Goal: Obtain resource: Download file/media

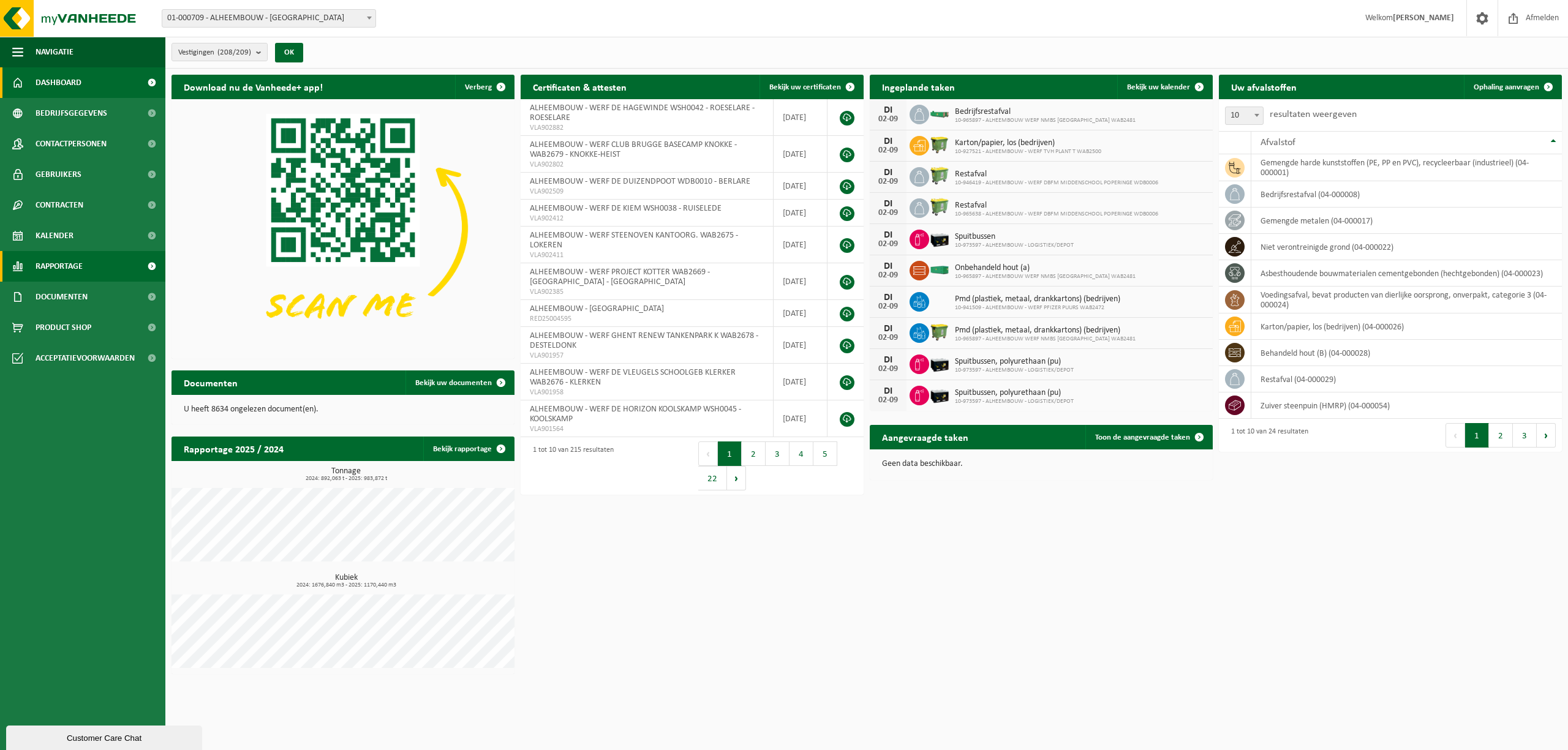
click at [101, 260] on link "Rapportage" at bounding box center [83, 266] width 166 height 31
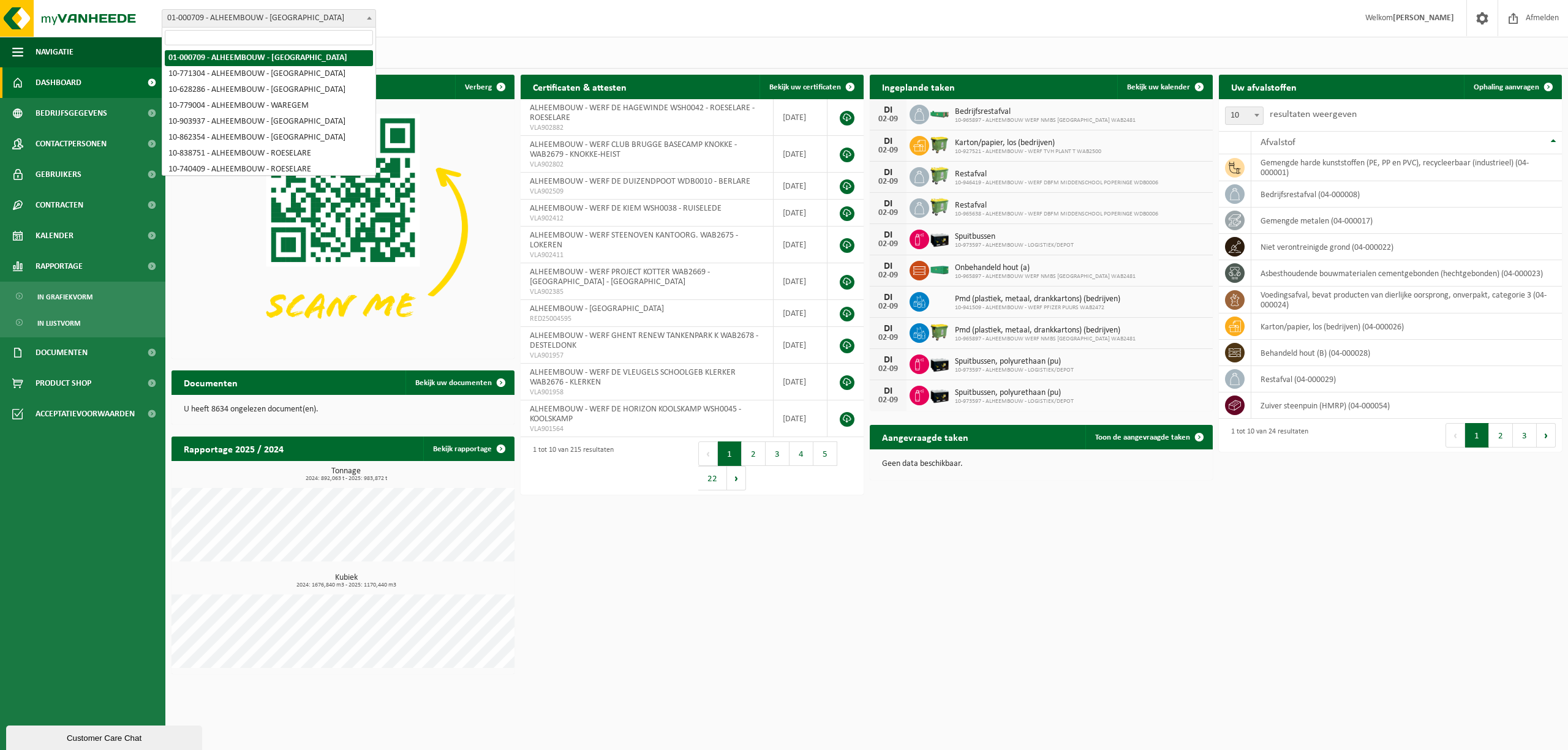
click at [358, 15] on span "01-000709 - ALHEEMBOUW - [GEOGRAPHIC_DATA]" at bounding box center [269, 18] width 213 height 17
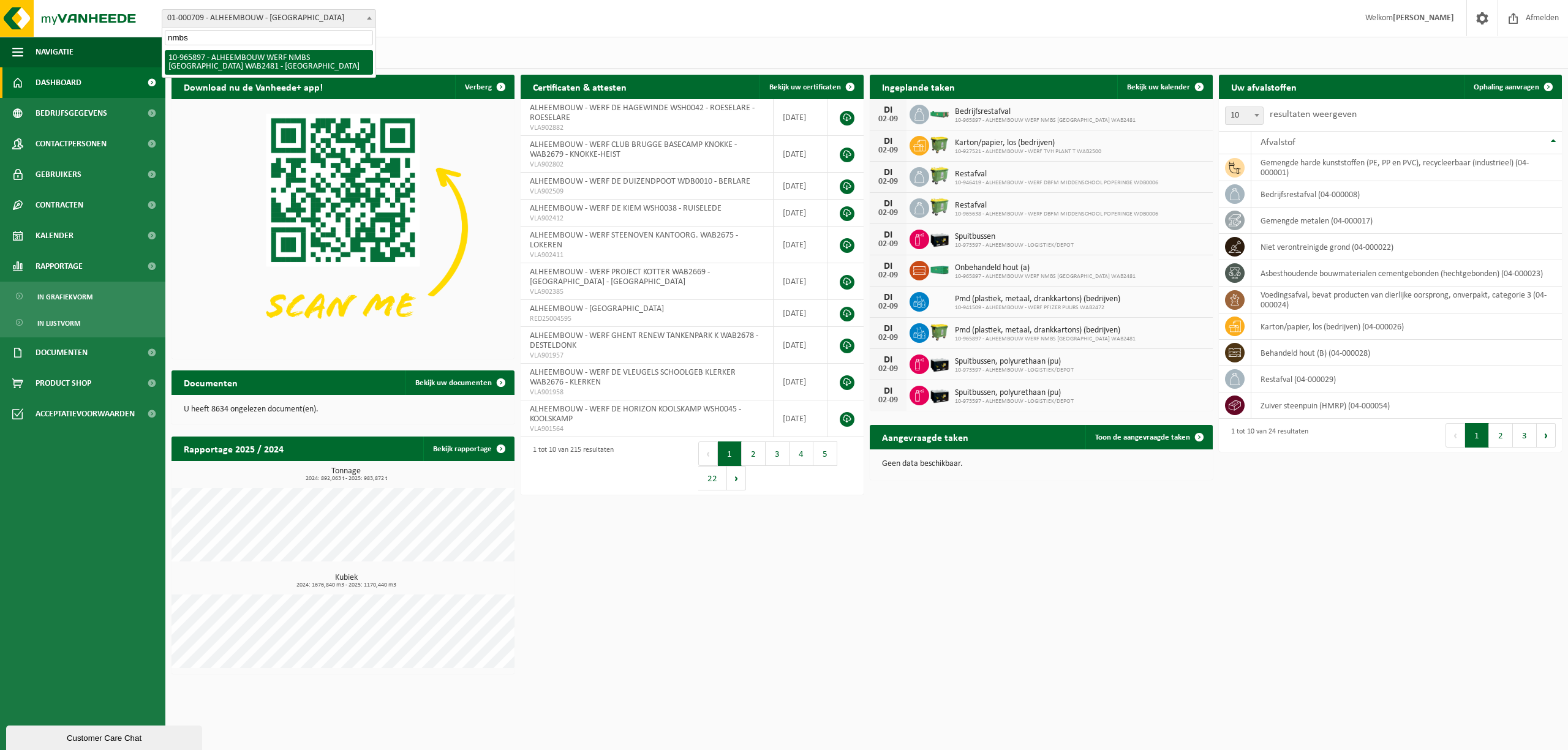
type input "nmbs"
select select "152625"
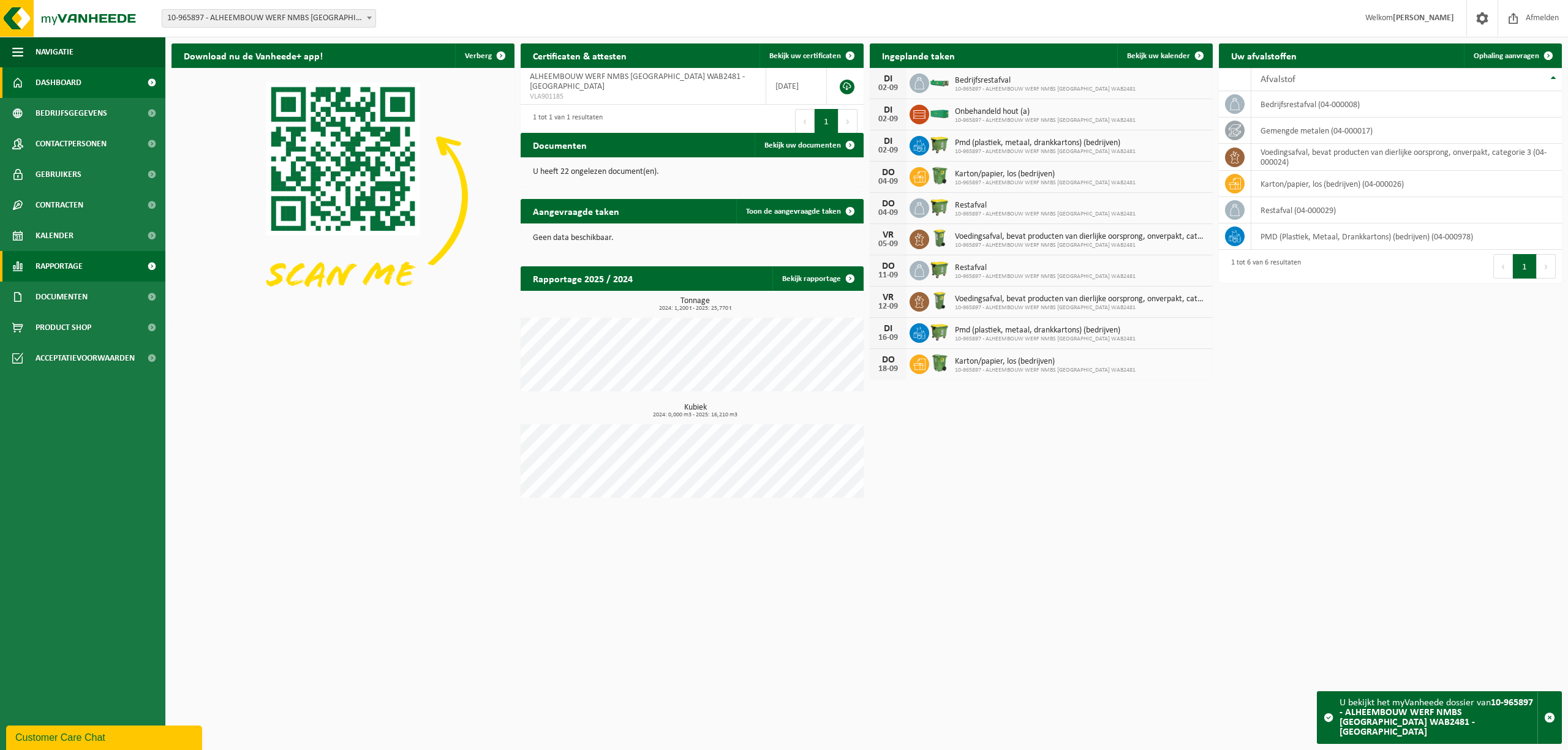
click at [79, 269] on span "Rapportage" at bounding box center [59, 266] width 47 height 31
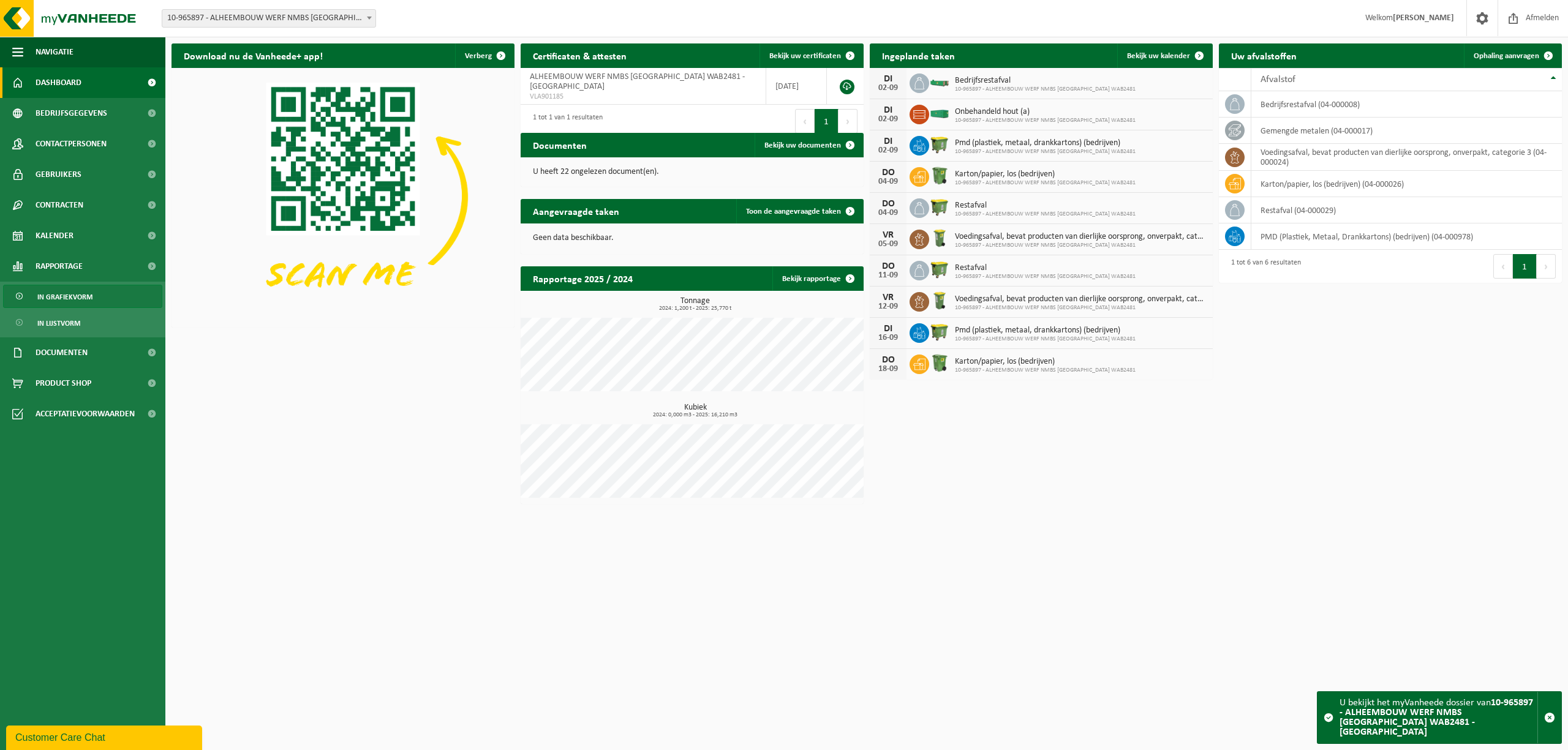
click at [73, 299] on span "In grafiekvorm" at bounding box center [65, 297] width 55 height 23
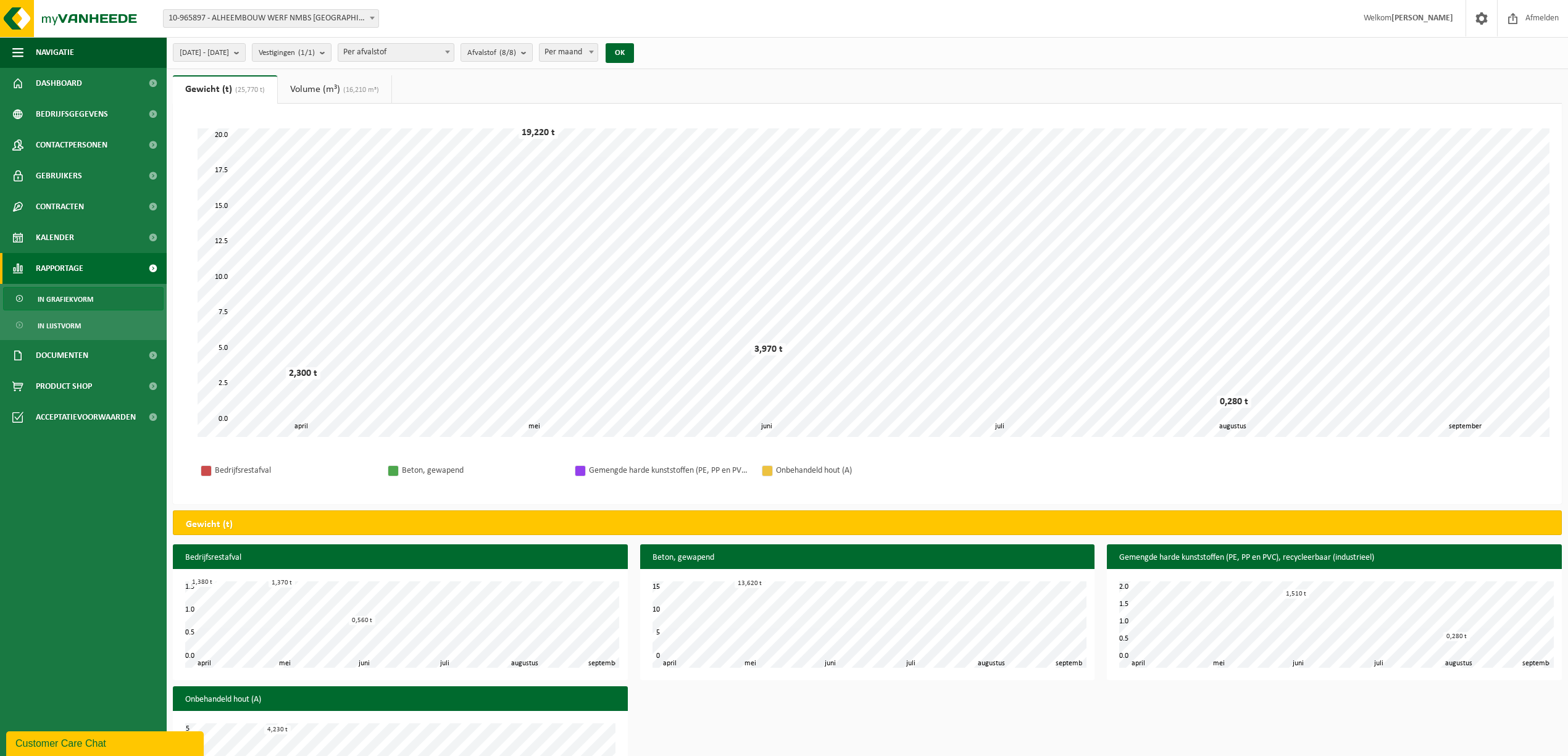
click at [316, 85] on link "Volume (m³) (16,210 m³)" at bounding box center [334, 89] width 114 height 28
click at [69, 324] on span "In lijstvorm" at bounding box center [59, 326] width 43 height 23
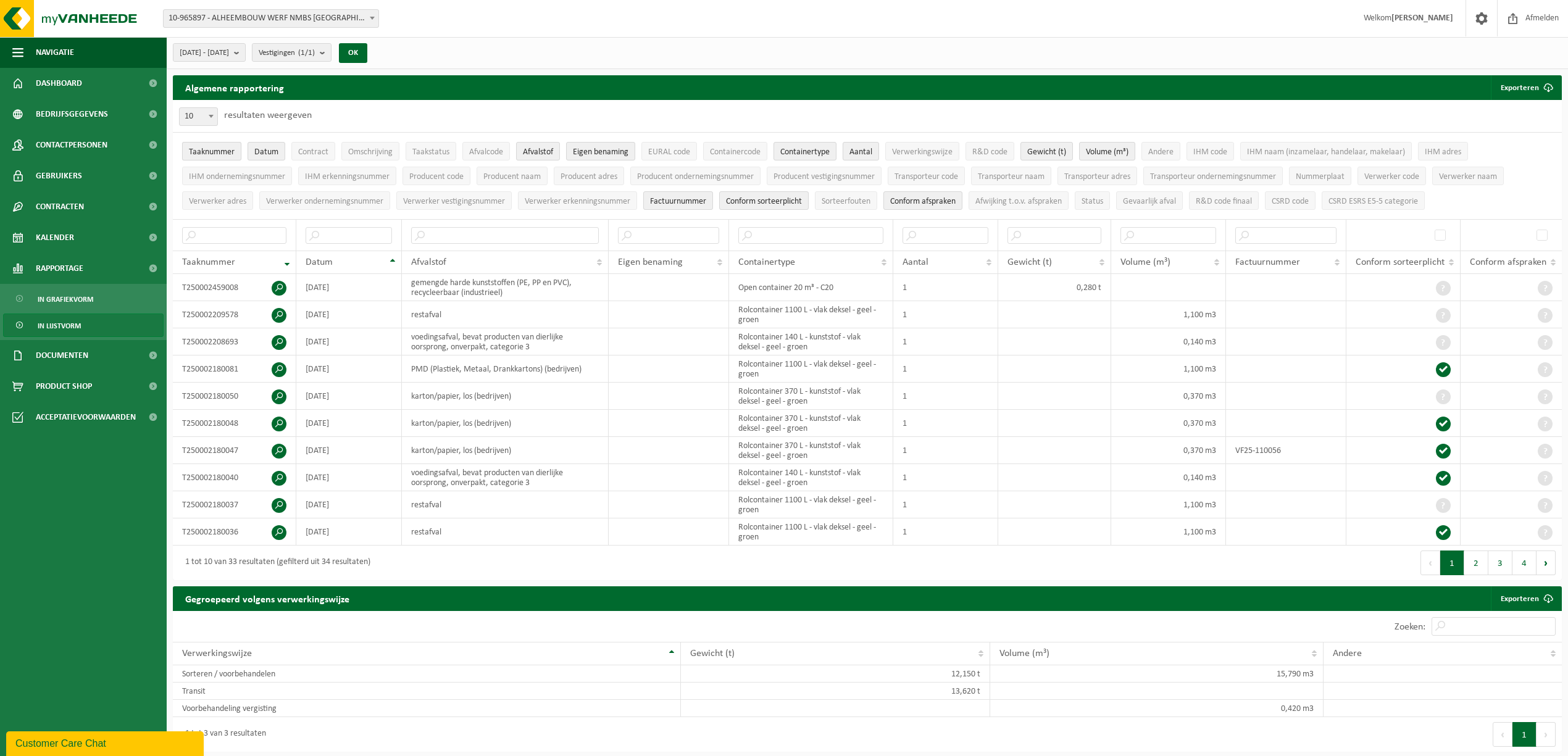
click at [208, 149] on span "Taaknummer" at bounding box center [212, 152] width 46 height 9
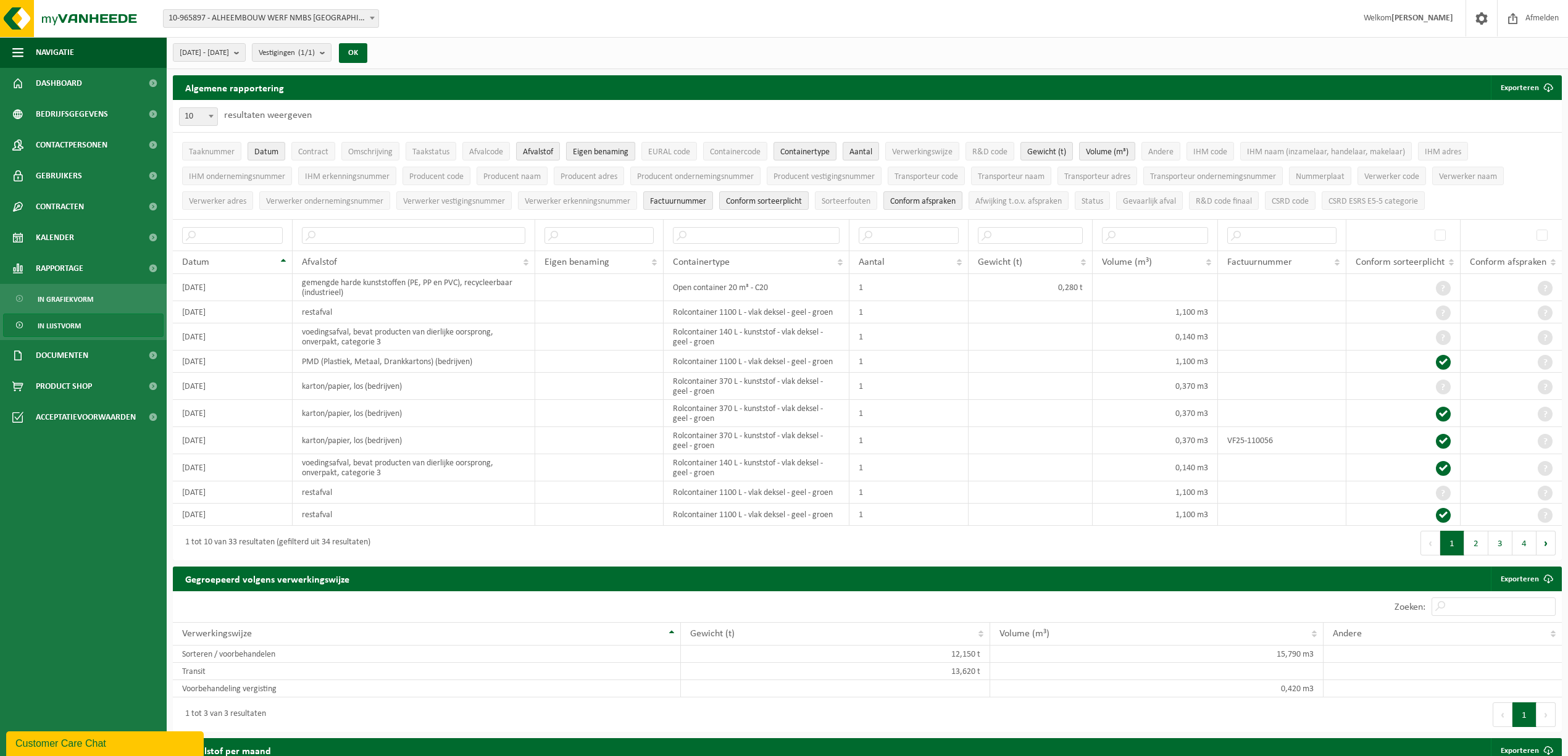
click at [592, 145] on button "Eigen benaming" at bounding box center [601, 151] width 69 height 19
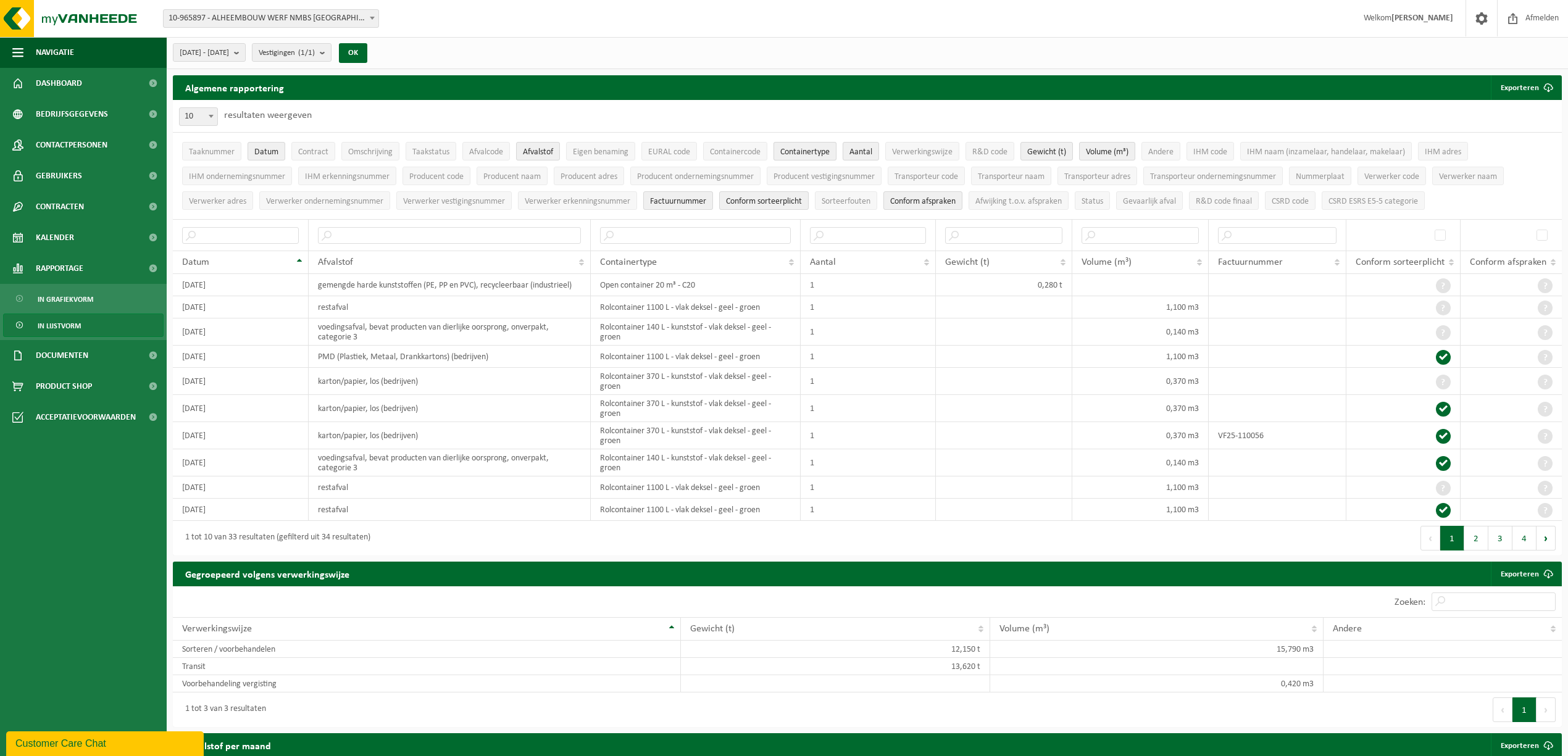
click at [815, 150] on span "Containertype" at bounding box center [805, 152] width 50 height 9
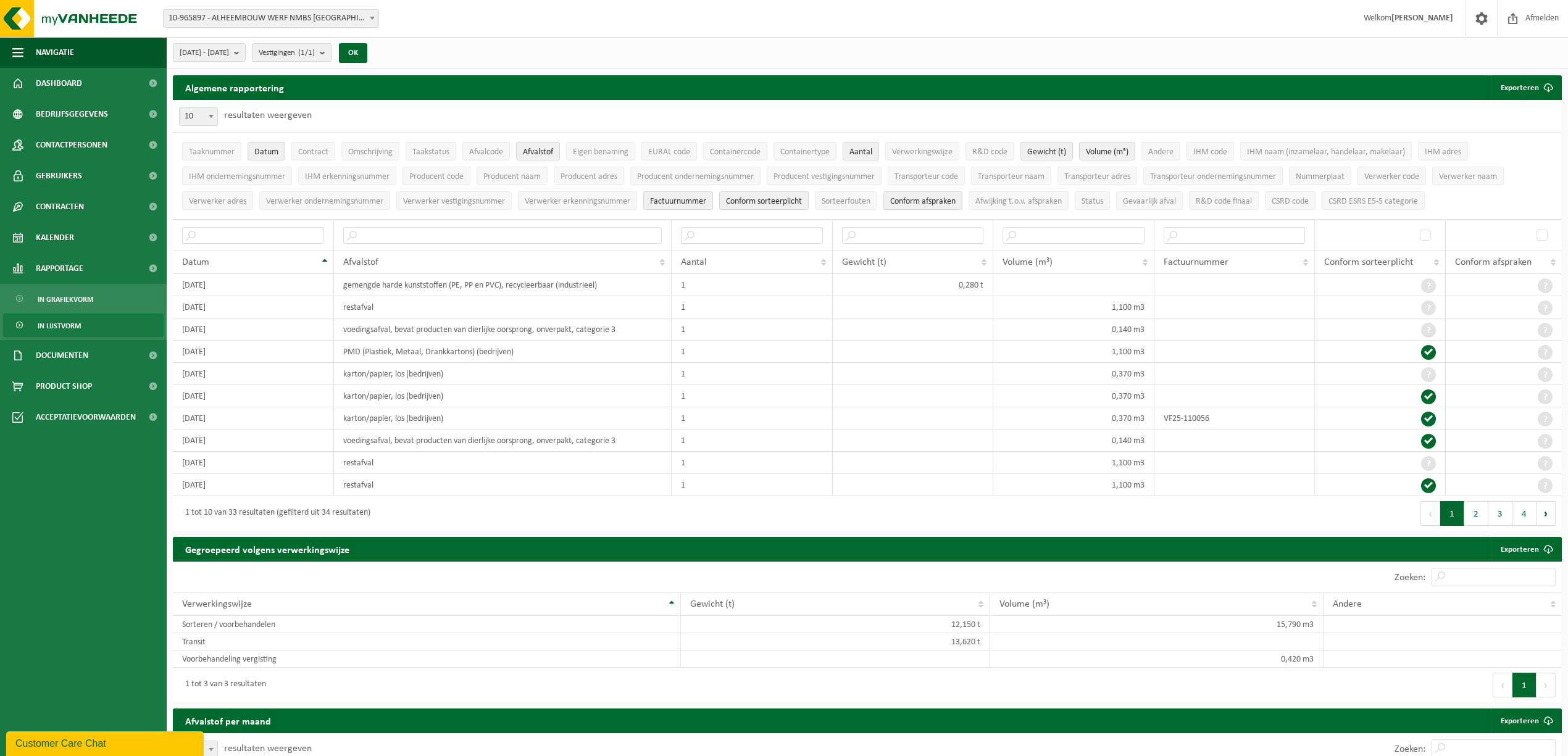
click at [681, 208] on button "Factuurnummer" at bounding box center [678, 201] width 70 height 19
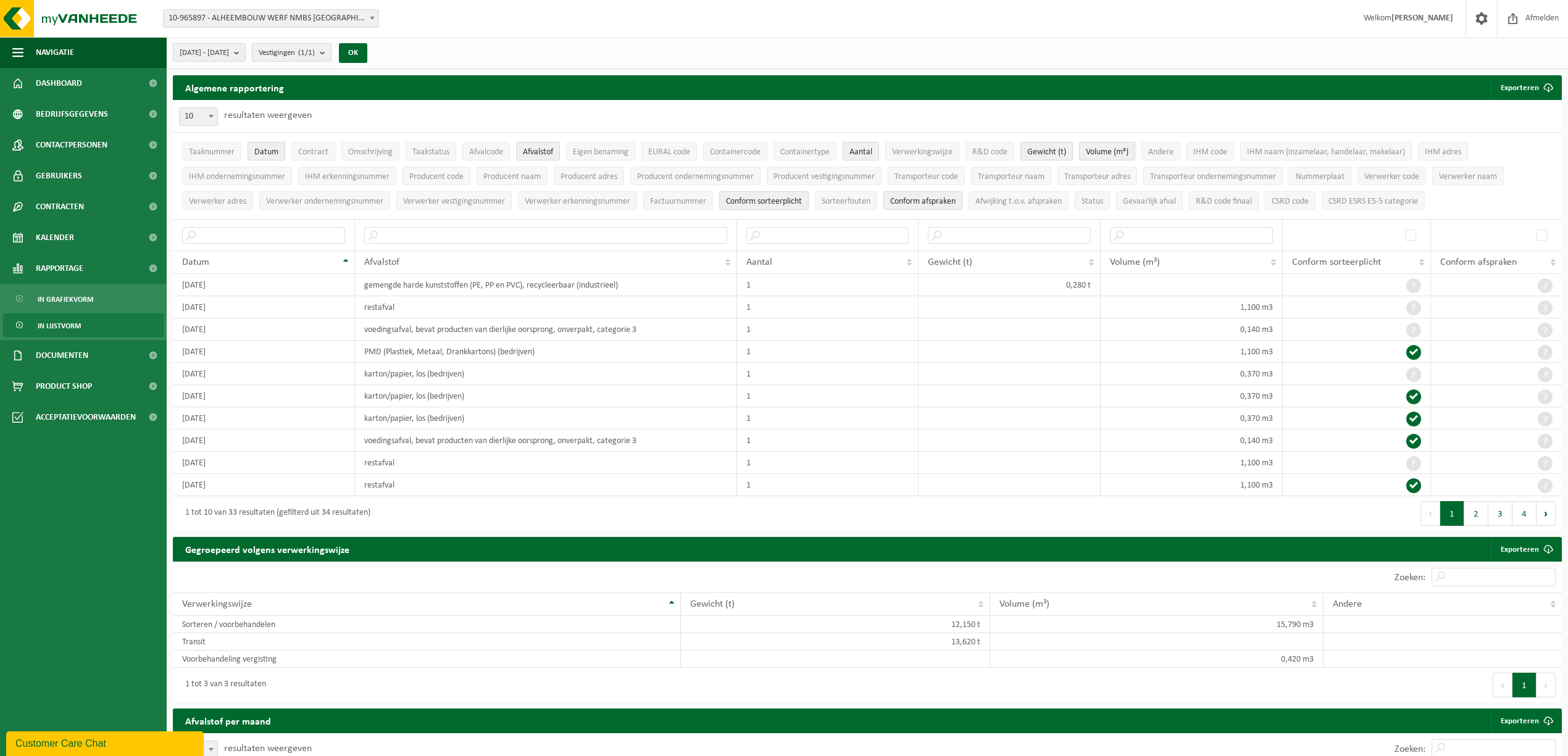
click at [758, 205] on span "Conform sorteerplicht" at bounding box center [764, 201] width 76 height 9
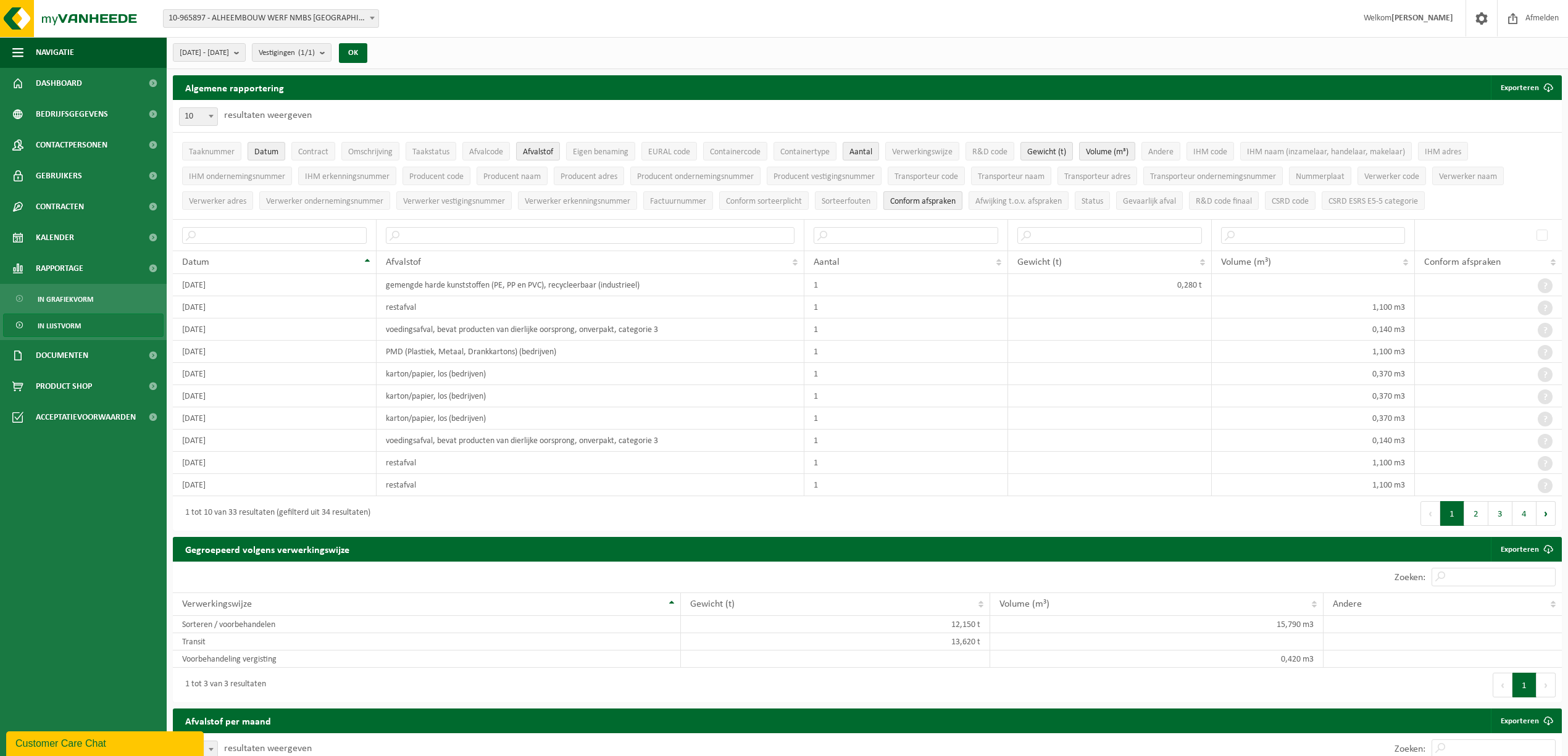
click at [909, 206] on span "Conform afspraken" at bounding box center [923, 201] width 66 height 9
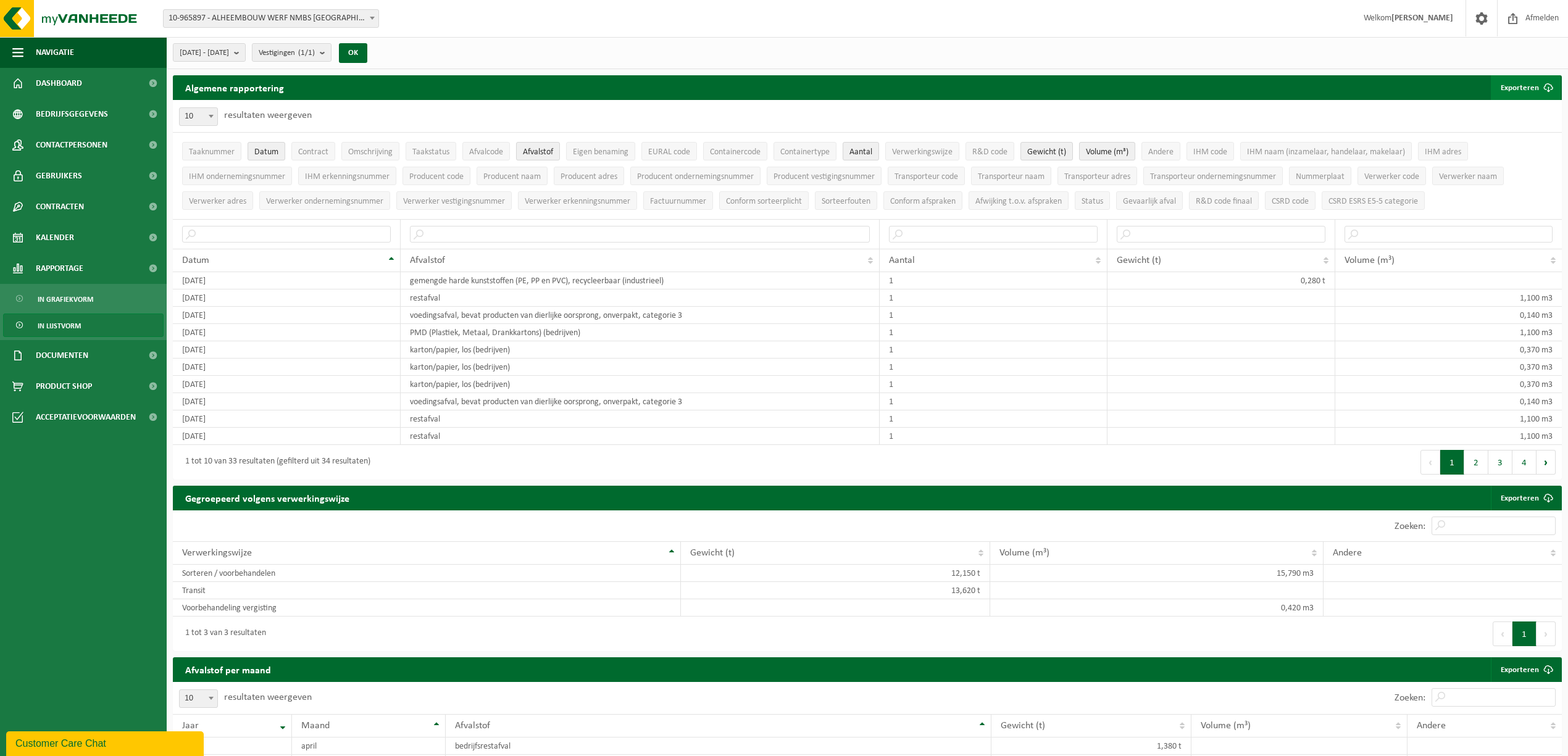
click at [1525, 82] on button "Exporteren" at bounding box center [1525, 88] width 70 height 25
click at [1505, 112] on link "Enkel mijn selectie" at bounding box center [1504, 112] width 112 height 25
